Goal: Task Accomplishment & Management: Use online tool/utility

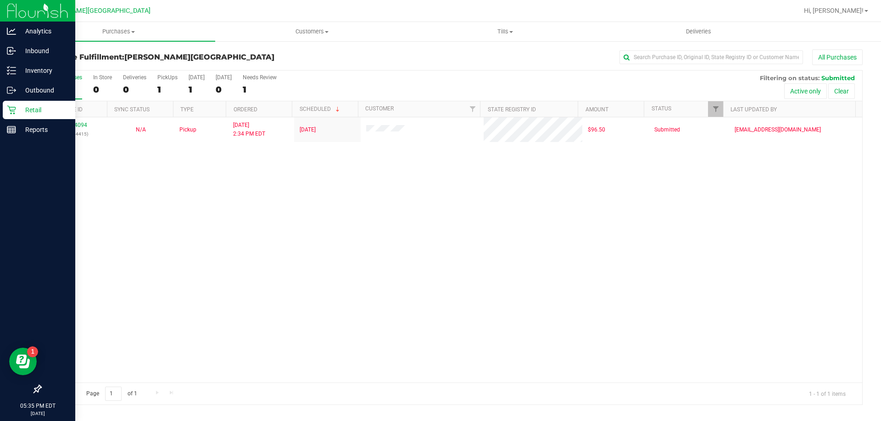
click at [14, 109] on icon at bounding box center [11, 109] width 9 height 9
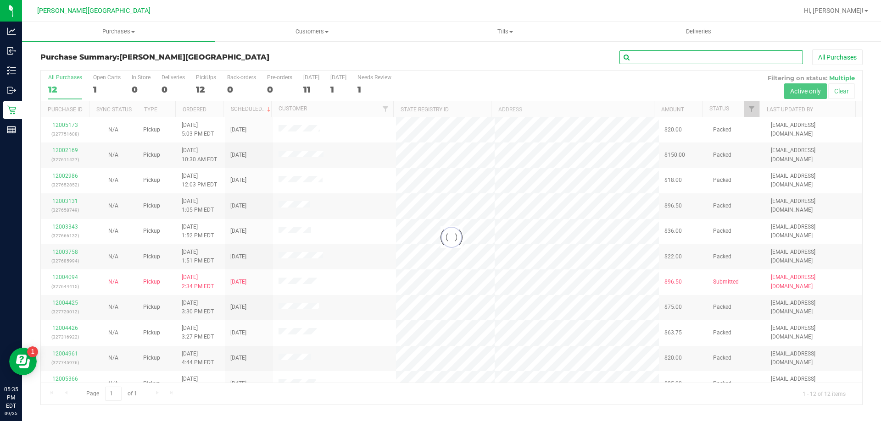
click at [665, 52] on input "text" at bounding box center [710, 57] width 183 height 14
paste input "12003670"
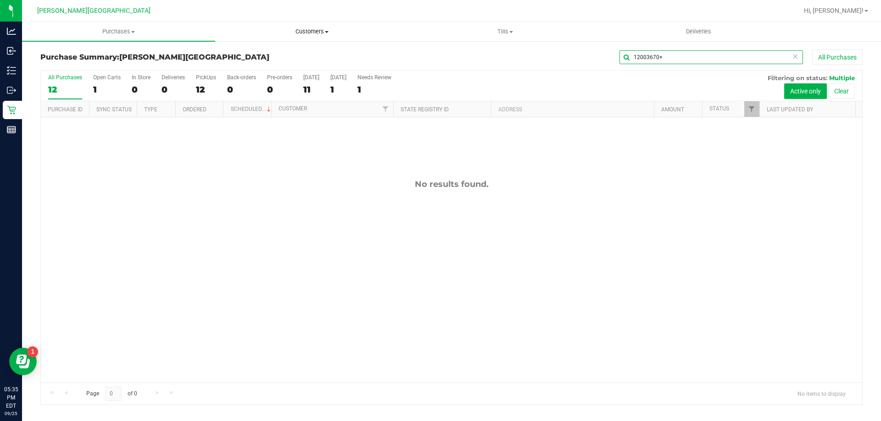
type input "12003670+"
click at [311, 28] on span "Customers" at bounding box center [312, 32] width 192 height 8
click at [264, 52] on span "All customers" at bounding box center [248, 55] width 66 height 8
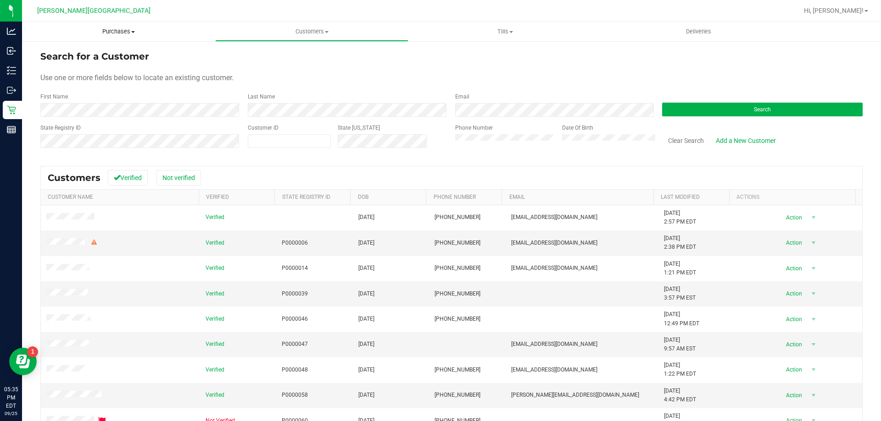
click at [129, 31] on span "Purchases" at bounding box center [118, 32] width 193 height 8
click at [60, 75] on span "All purchases" at bounding box center [54, 77] width 65 height 8
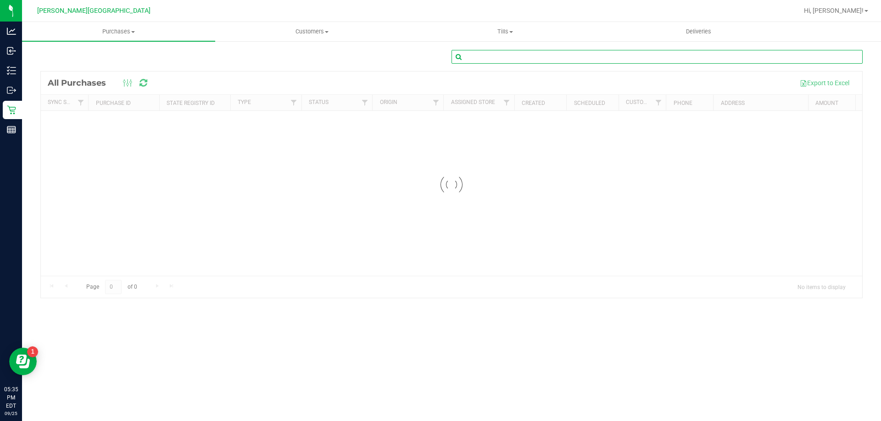
click at [660, 59] on input "text" at bounding box center [656, 57] width 411 height 14
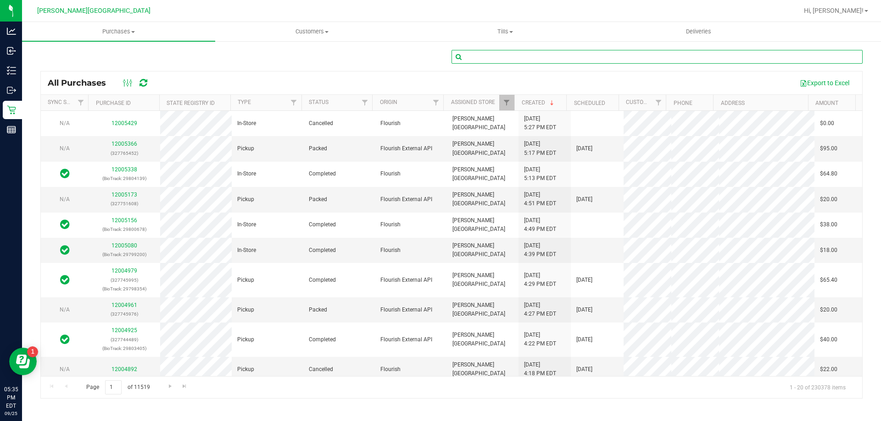
paste input "12003670"
type input "12003670"
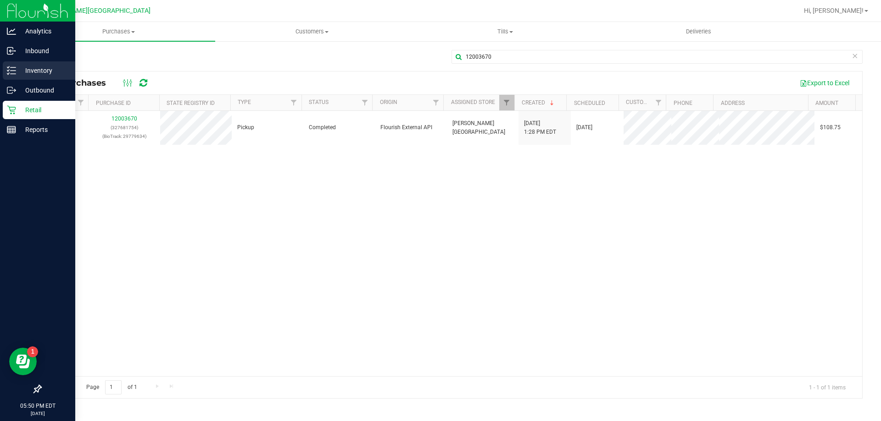
click at [19, 74] on p "Inventory" at bounding box center [43, 70] width 55 height 11
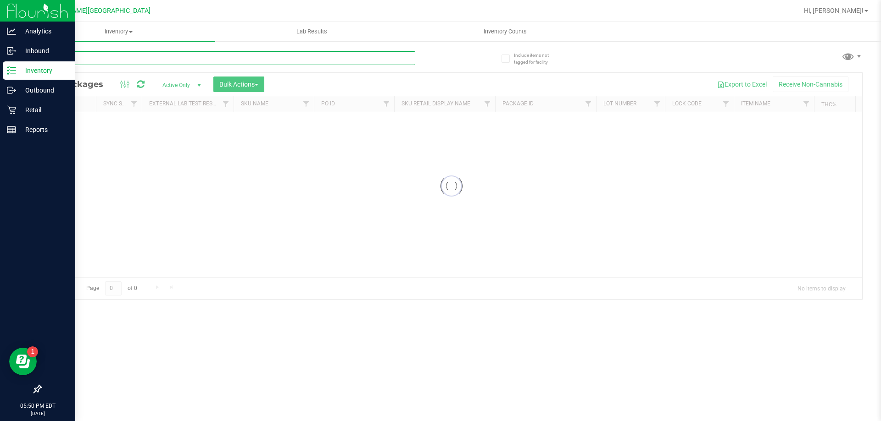
click at [187, 62] on input "text" at bounding box center [227, 58] width 375 height 14
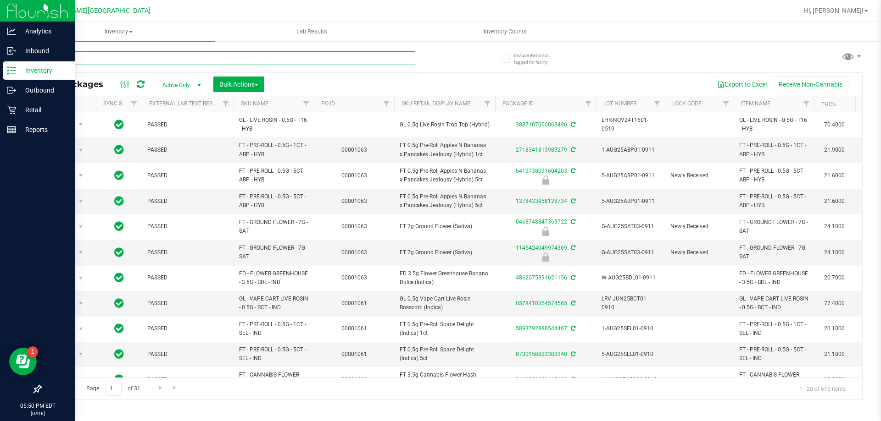
drag, startPoint x: 187, startPoint y: 62, endPoint x: 191, endPoint y: 58, distance: 5.2
click at [191, 58] on input "text" at bounding box center [227, 58] width 375 height 14
paste input "SN250728DC1-0804"
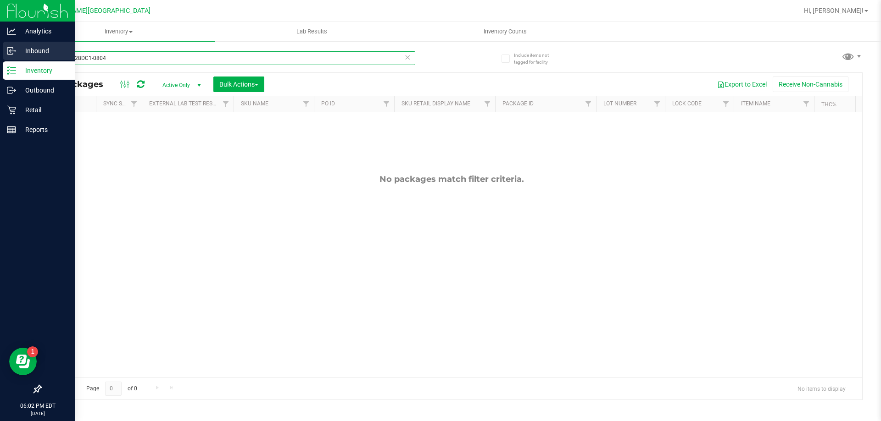
drag, startPoint x: 128, startPoint y: 59, endPoint x: 0, endPoint y: 59, distance: 128.4
click at [0, 59] on div "Analytics Inbound Inventory Outbound Retail Reports 06:02 PM EDT [DATE] 09/25 […" at bounding box center [440, 210] width 881 height 421
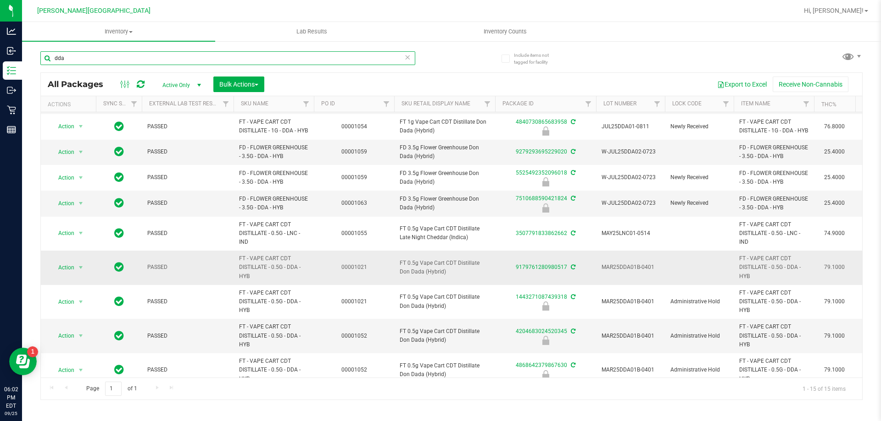
scroll to position [138, 0]
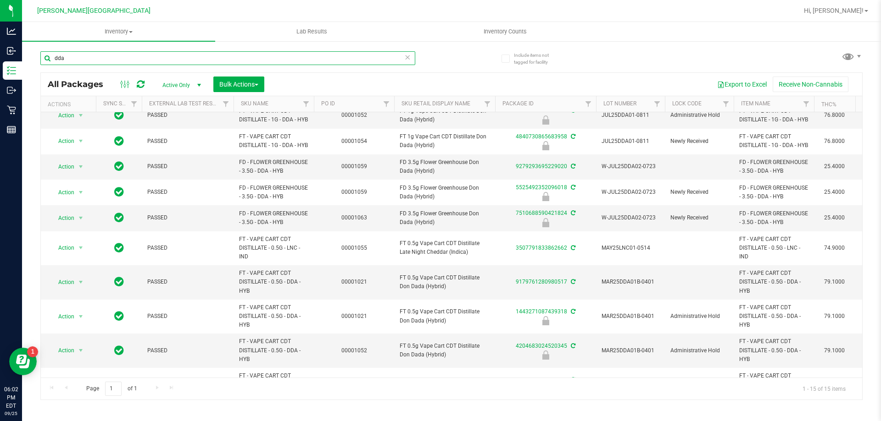
drag, startPoint x: 105, startPoint y: 58, endPoint x: 53, endPoint y: 91, distance: 61.1
click at [28, 66] on div "Include items not tagged for facility dda All Packages Active Only Active Only …" at bounding box center [451, 180] width 859 height 280
type input "7510688590421824"
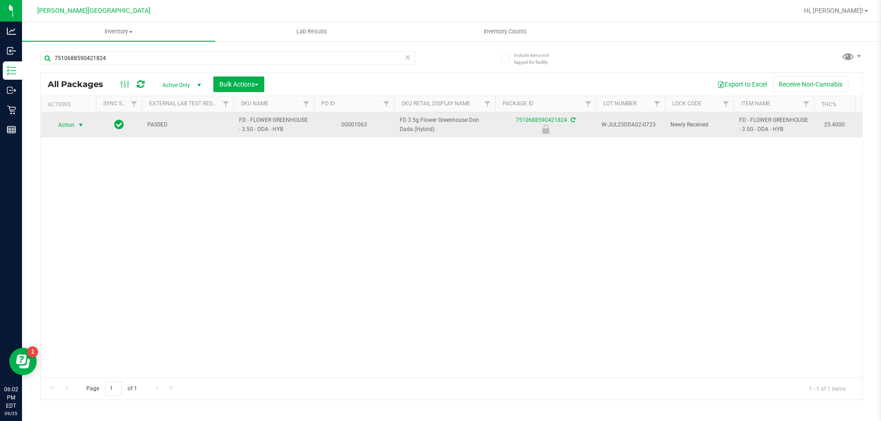
click at [79, 127] on span "select" at bounding box center [80, 125] width 7 height 7
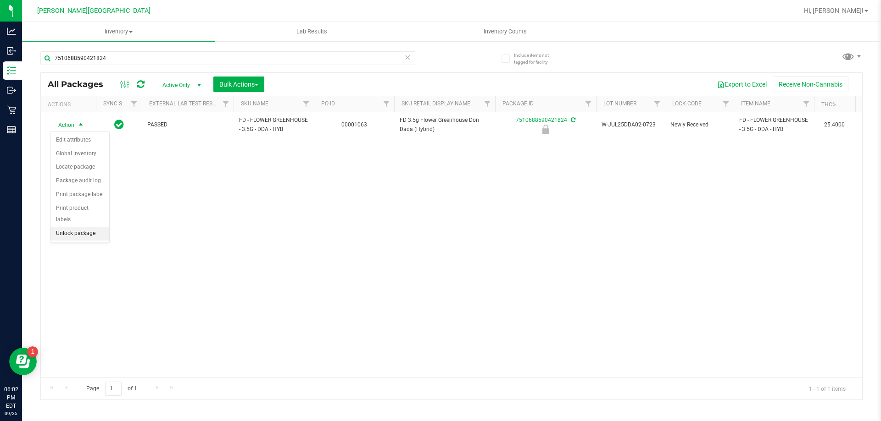
click at [83, 227] on li "Unlock package" at bounding box center [79, 234] width 59 height 14
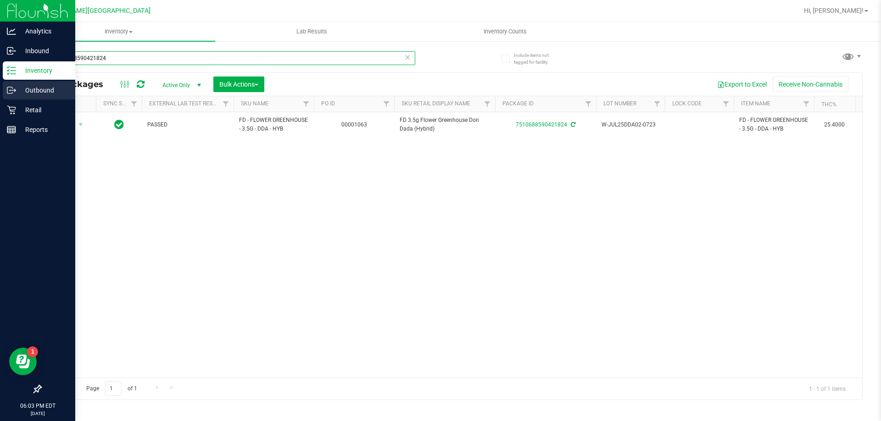
drag, startPoint x: 138, startPoint y: 55, endPoint x: 0, endPoint y: 90, distance: 142.0
click at [0, 72] on div "Analytics Inbound Inventory Outbound Retail Reports 06:03 PM EDT [DATE] 09/25 […" at bounding box center [440, 210] width 881 height 421
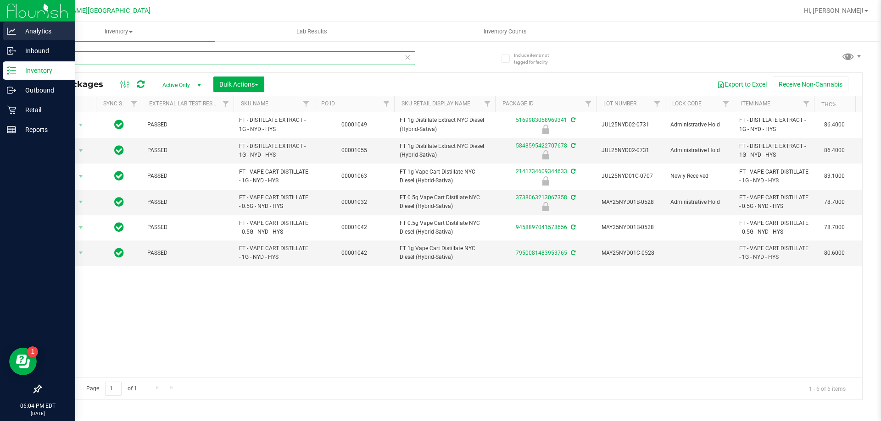
drag, startPoint x: 72, startPoint y: 60, endPoint x: 0, endPoint y: 23, distance: 80.6
click at [0, 23] on div "Analytics Inbound Inventory Outbound Retail Reports 06:04 PM EDT [DATE] 09/25 […" at bounding box center [440, 210] width 881 height 421
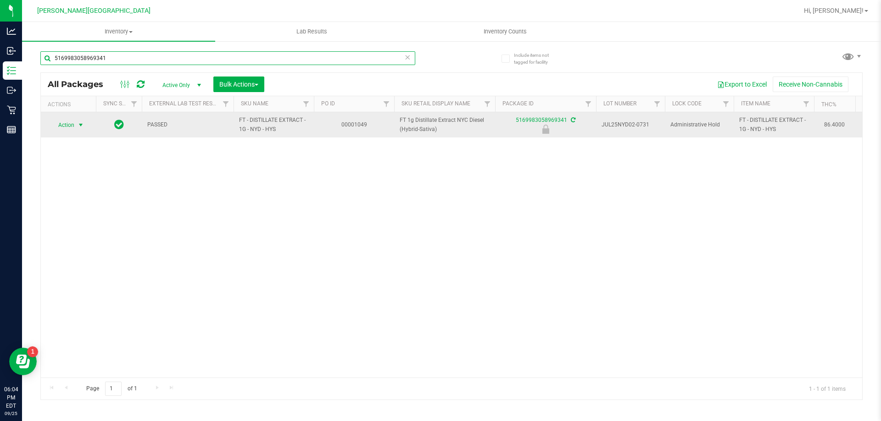
type input "5169983058969341"
click at [66, 122] on span "Action" at bounding box center [62, 125] width 25 height 13
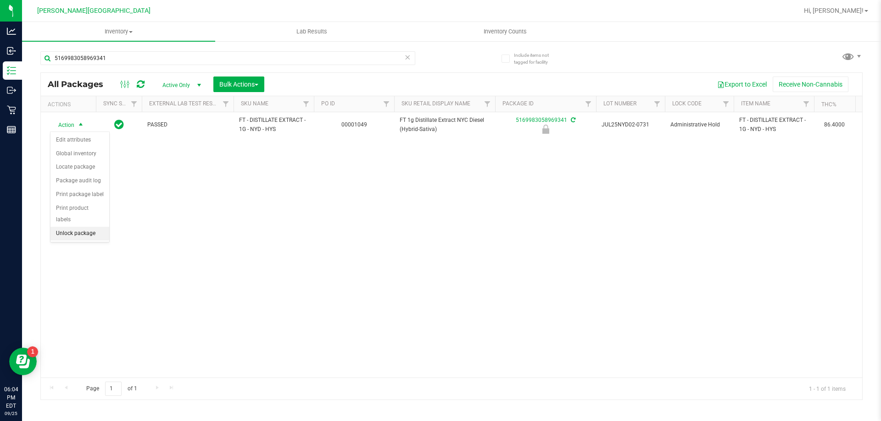
drag, startPoint x: 70, startPoint y: 217, endPoint x: 84, endPoint y: 216, distance: 14.3
click at [70, 227] on li "Unlock package" at bounding box center [79, 234] width 59 height 14
